Goal: Communication & Community: Connect with others

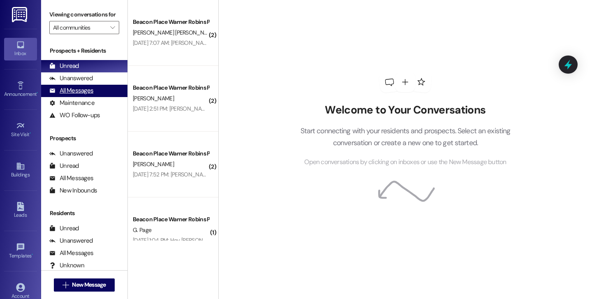
click at [82, 95] on div "All Messages" at bounding box center [71, 90] width 44 height 9
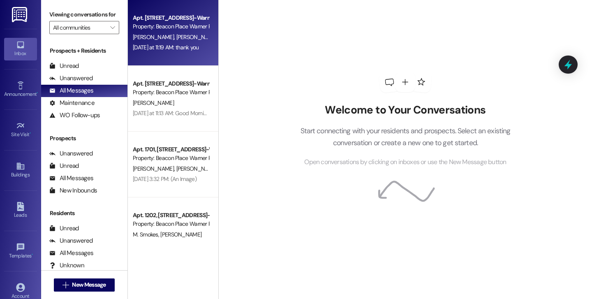
click at [176, 40] on span "[PERSON_NAME]" at bounding box center [196, 36] width 41 height 7
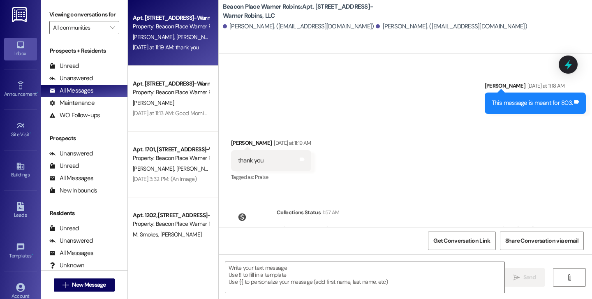
scroll to position [9560, 0]
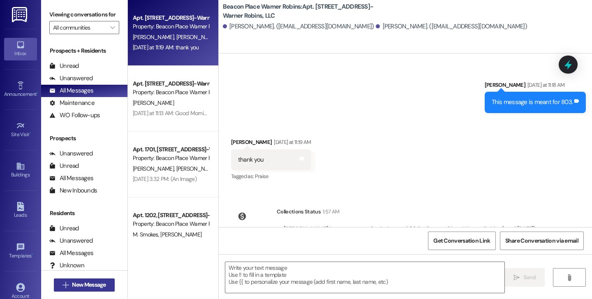
click at [94, 284] on span "New Message" at bounding box center [89, 285] width 34 height 9
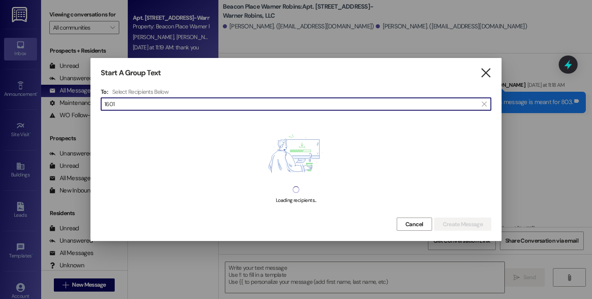
type input "1601"
click at [488, 75] on icon "" at bounding box center [486, 73] width 11 height 9
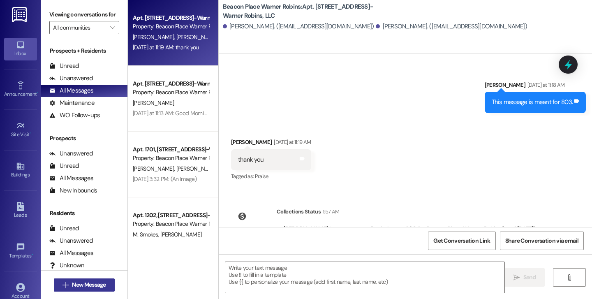
click at [98, 283] on span "New Message" at bounding box center [89, 285] width 34 height 9
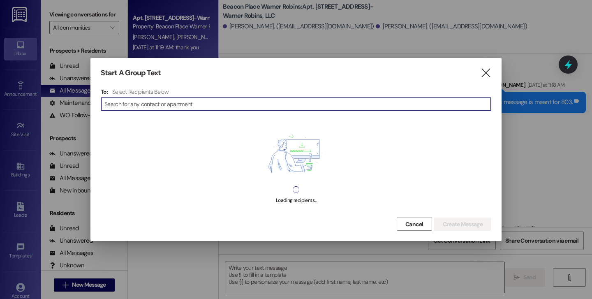
click at [145, 88] on h4 "Select Recipients Below" at bounding box center [140, 91] width 56 height 7
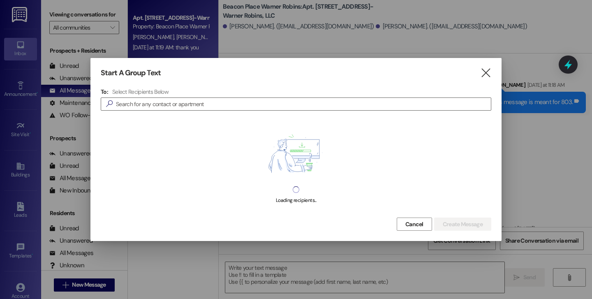
click at [145, 88] on h4 "Select Recipients Below" at bounding box center [140, 91] width 56 height 7
click at [148, 102] on input at bounding box center [303, 104] width 375 height 12
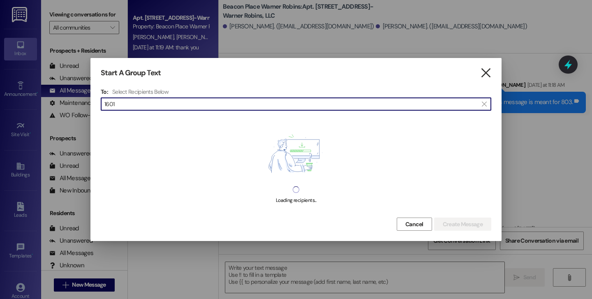
type input "1601"
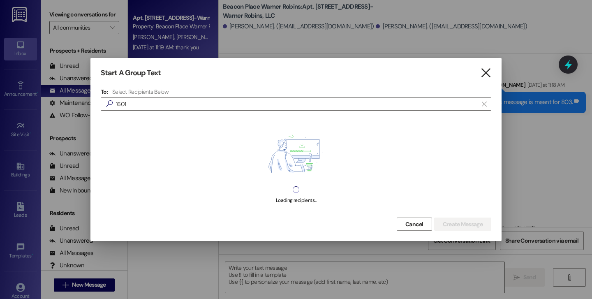
click at [488, 70] on icon "" at bounding box center [486, 73] width 11 height 9
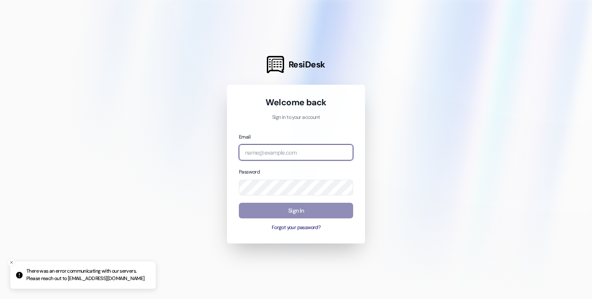
type input "baileyd@imscommunities.com"
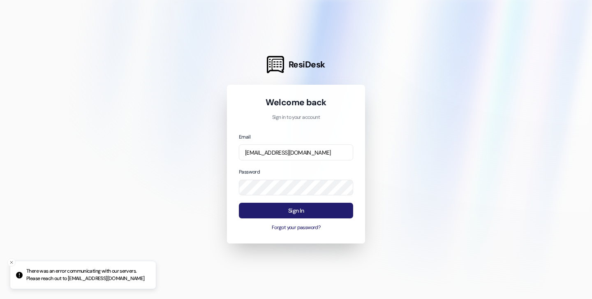
click at [284, 214] on button "Sign In" at bounding box center [296, 211] width 114 height 16
click at [303, 209] on button "Sign In" at bounding box center [296, 211] width 114 height 16
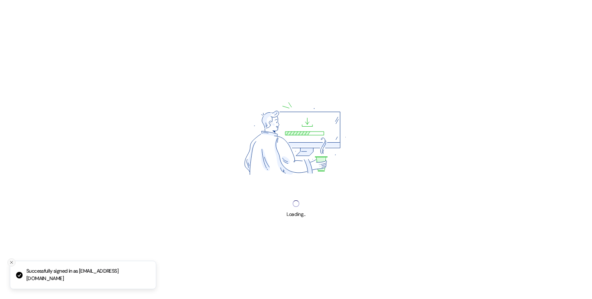
click at [13, 265] on icon "Close toast" at bounding box center [11, 262] width 5 height 5
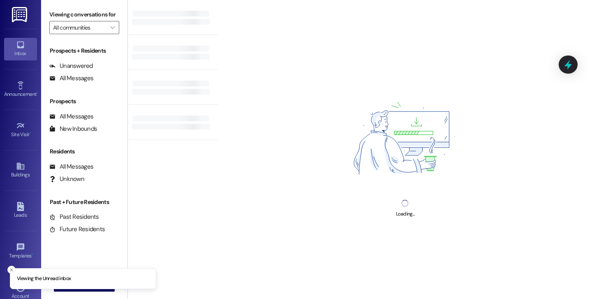
click at [162, 230] on div at bounding box center [173, 149] width 91 height 299
click at [13, 270] on icon "Close toast" at bounding box center [11, 269] width 5 height 5
click at [72, 286] on span "New Message" at bounding box center [89, 285] width 34 height 9
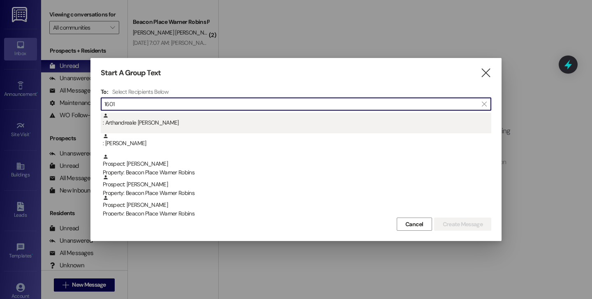
type input "1601"
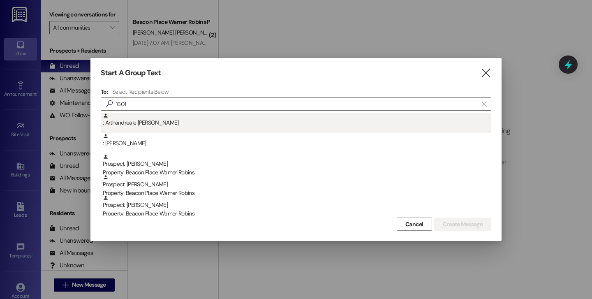
click at [135, 123] on div ": Arthandreale Nicholas" at bounding box center [297, 120] width 389 height 14
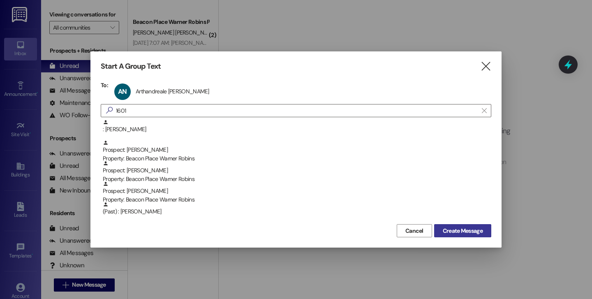
click at [464, 229] on span "Create Message" at bounding box center [463, 231] width 40 height 9
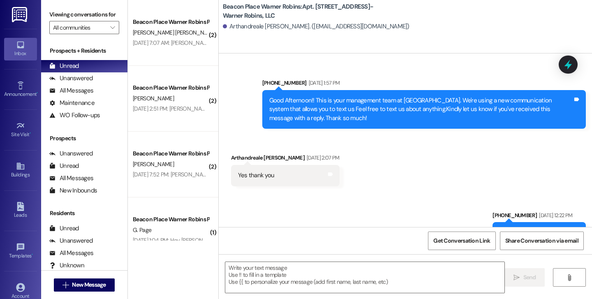
scroll to position [17728, 0]
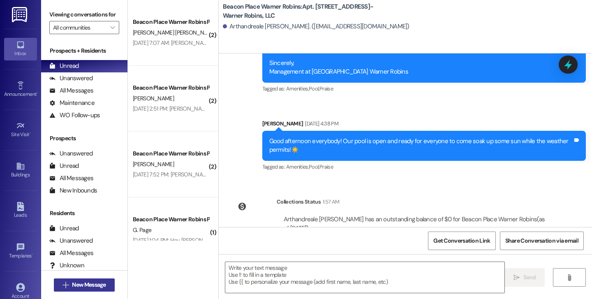
click at [99, 286] on span "New Message" at bounding box center [89, 285] width 34 height 9
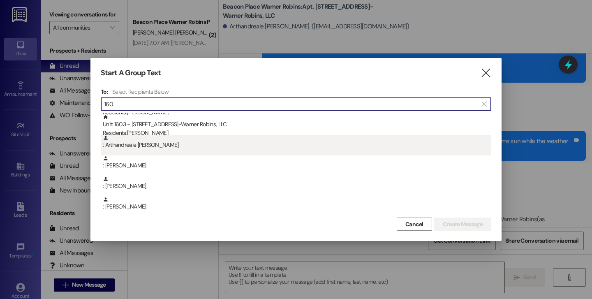
scroll to position [0, 0]
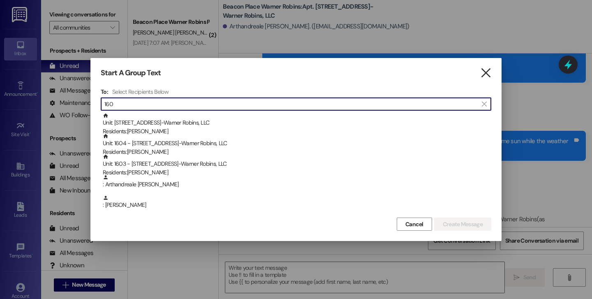
type input "160"
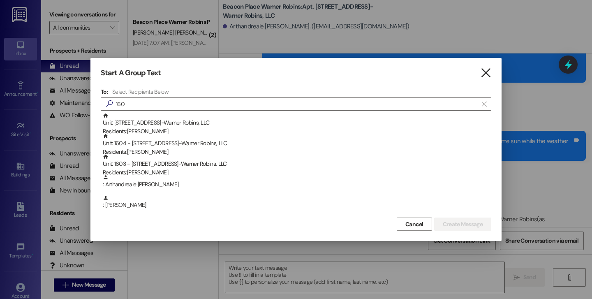
click at [484, 70] on icon "" at bounding box center [486, 73] width 11 height 9
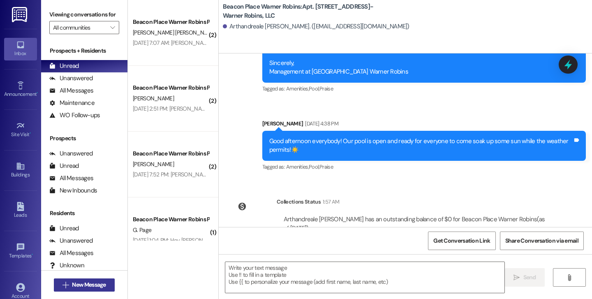
click at [95, 290] on button " New Message" at bounding box center [84, 285] width 61 height 13
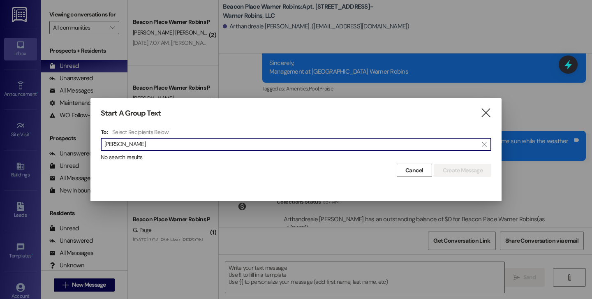
type input "melvin"
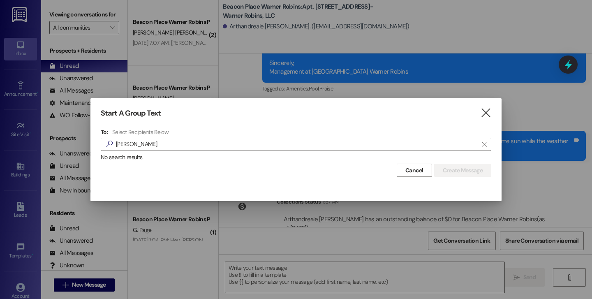
click at [494, 117] on div "Start A Group Text  To: Select Recipients Below  melvin  No search results C…" at bounding box center [296, 142] width 411 height 89
click at [487, 116] on icon "" at bounding box center [486, 113] width 11 height 9
